Goal: Task Accomplishment & Management: Use online tool/utility

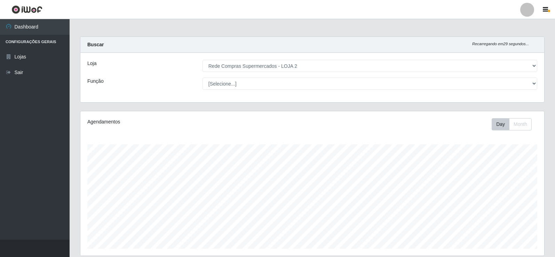
select select "161"
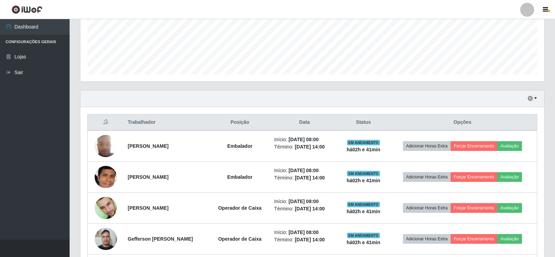
scroll to position [144, 464]
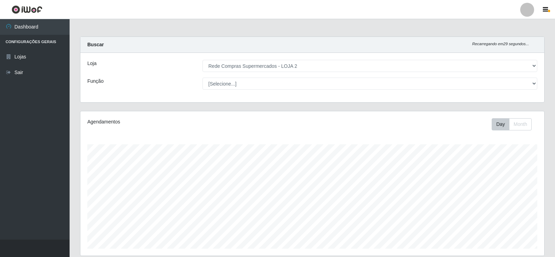
select select "161"
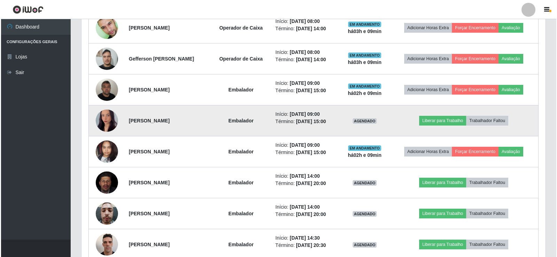
scroll to position [359, 0]
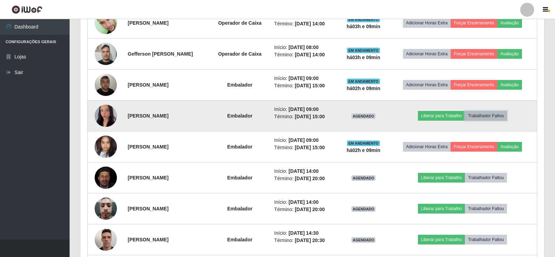
click at [493, 118] on button "Trabalhador Faltou" at bounding box center [486, 116] width 42 height 10
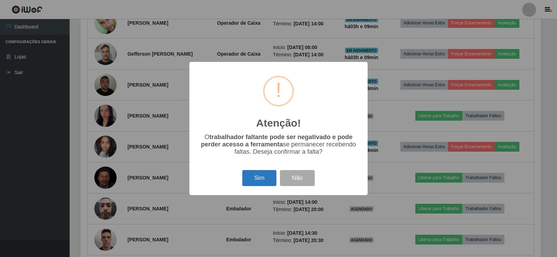
click at [249, 179] on button "Sim" at bounding box center [259, 178] width 34 height 16
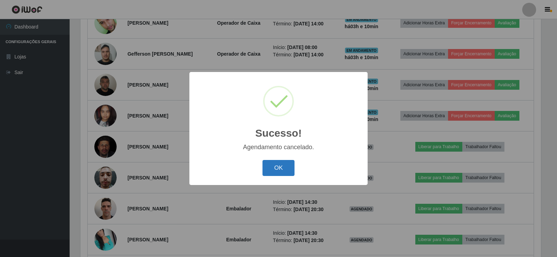
click at [282, 167] on button "OK" at bounding box center [278, 168] width 32 height 16
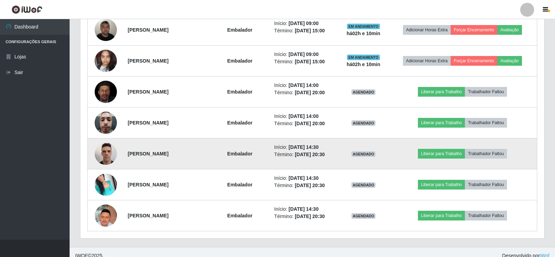
scroll to position [422, 0]
